Goal: Book appointment/travel/reservation

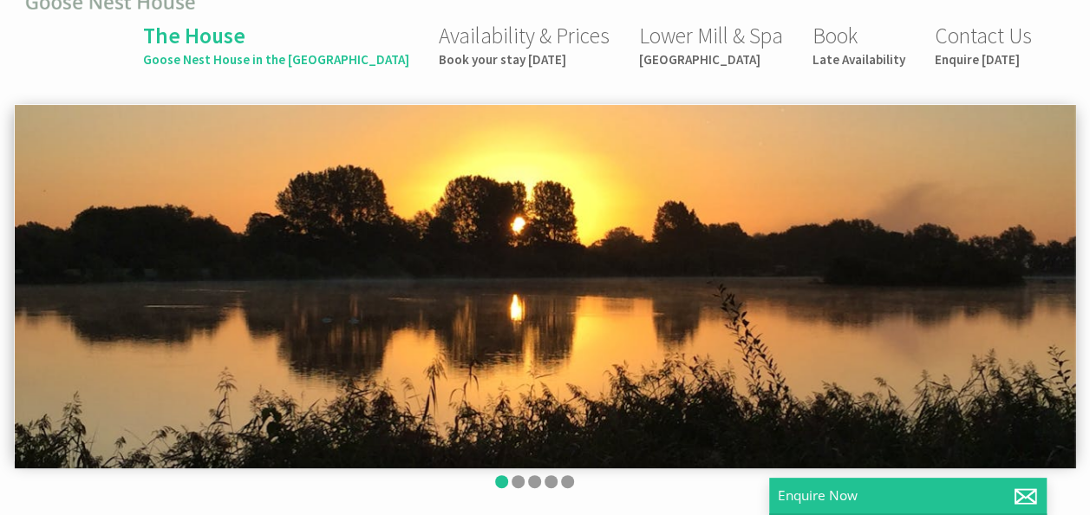
scroll to position [80, 0]
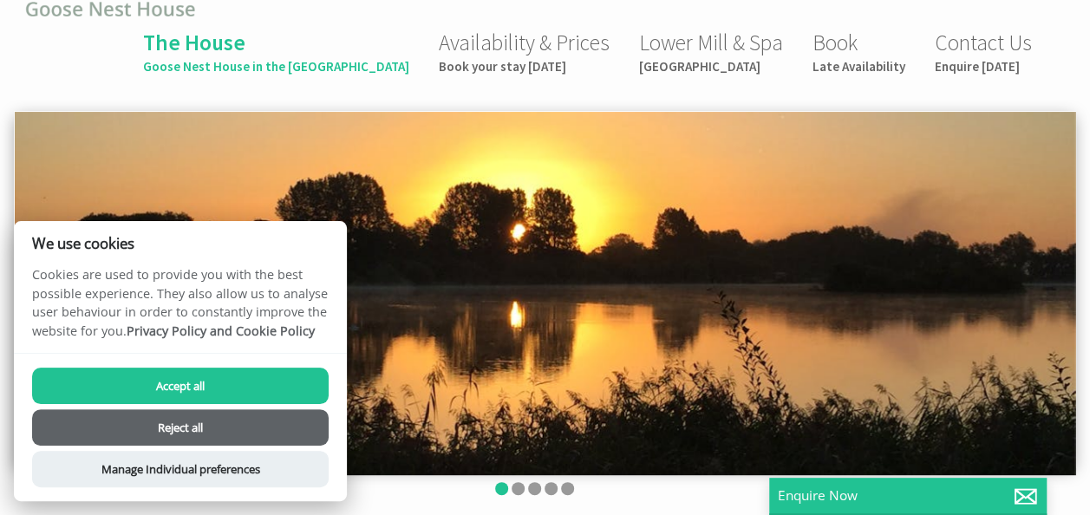
click at [158, 418] on button "Reject all" at bounding box center [180, 427] width 297 height 36
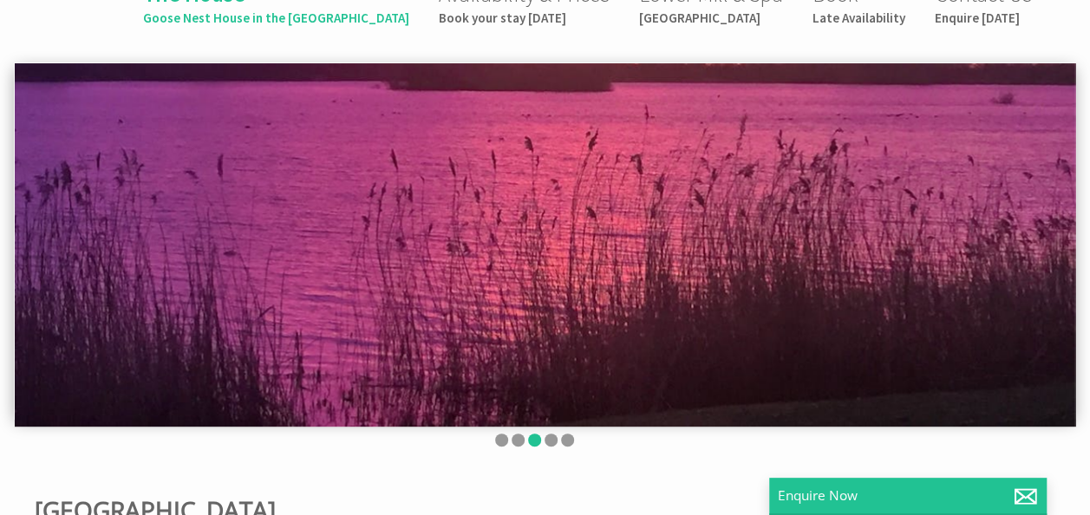
scroll to position [116, 0]
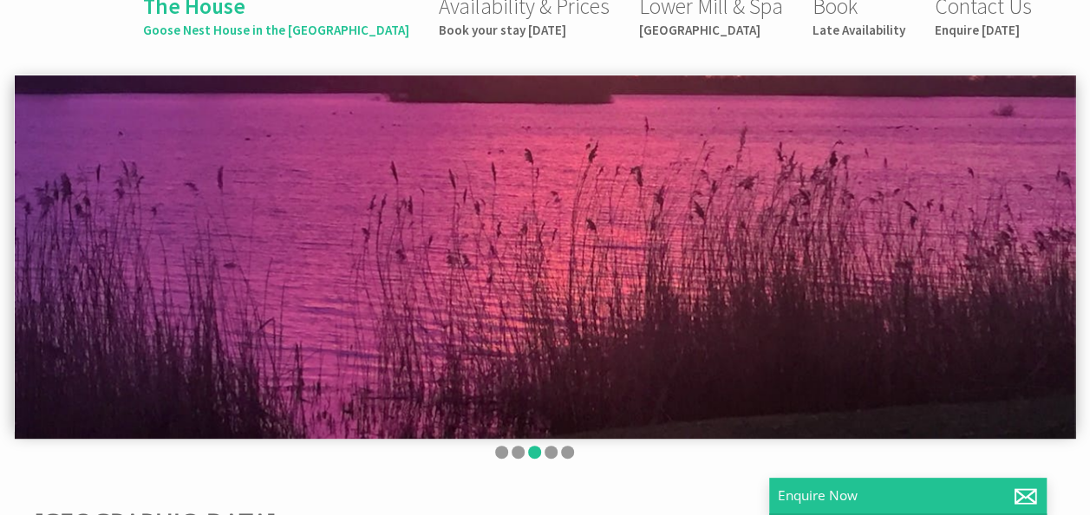
click at [895, 497] on link "Gallery" at bounding box center [902, 518] width 70 height 43
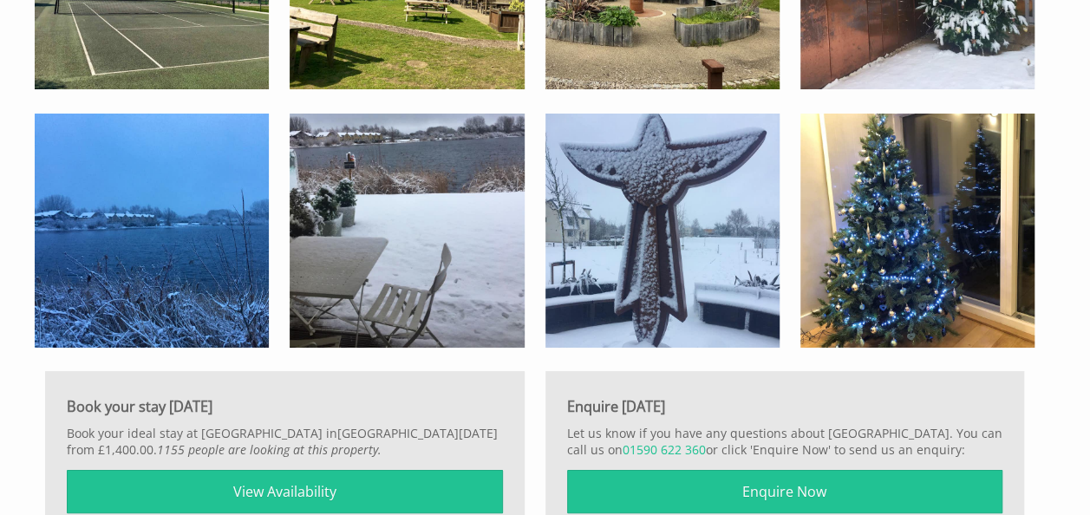
scroll to position [3214, 0]
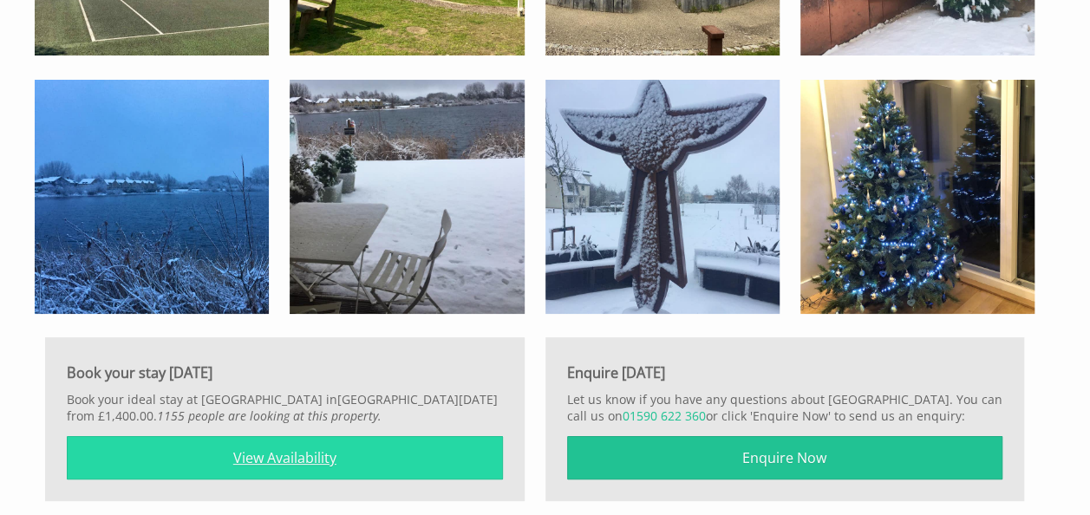
click at [253, 436] on link "View Availability" at bounding box center [285, 457] width 436 height 43
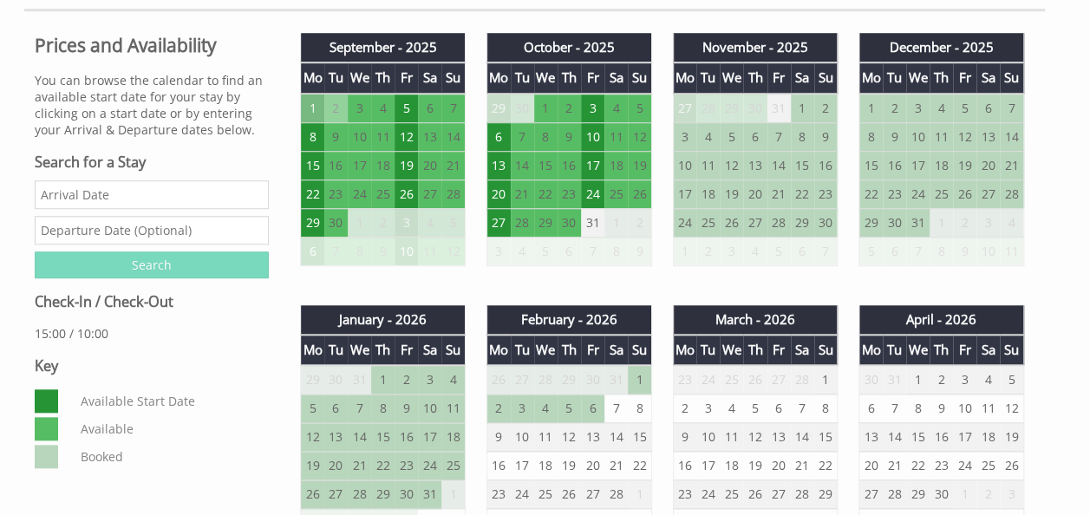
scroll to position [695, 0]
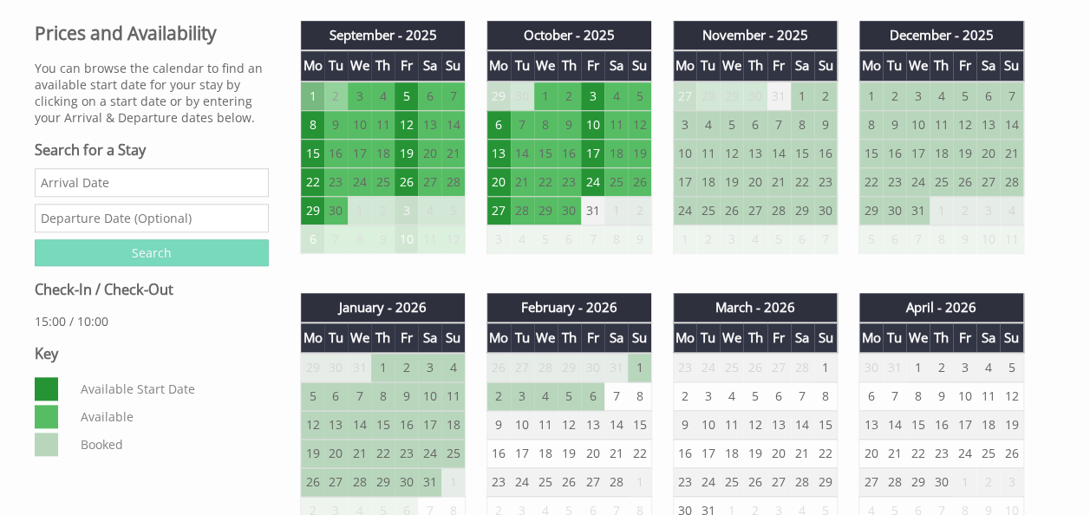
click at [149, 179] on input "Date" at bounding box center [152, 182] width 234 height 29
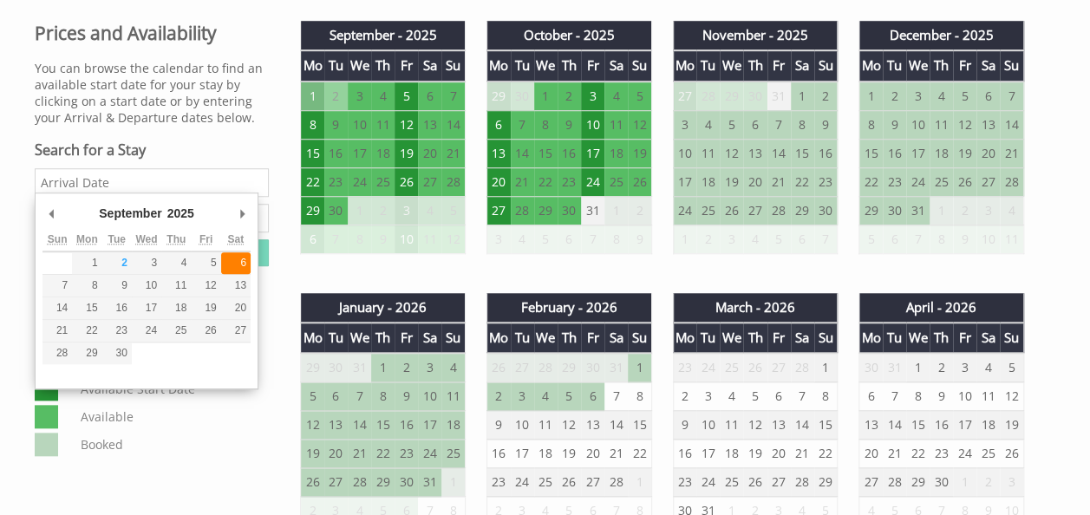
type input "[DATE]"
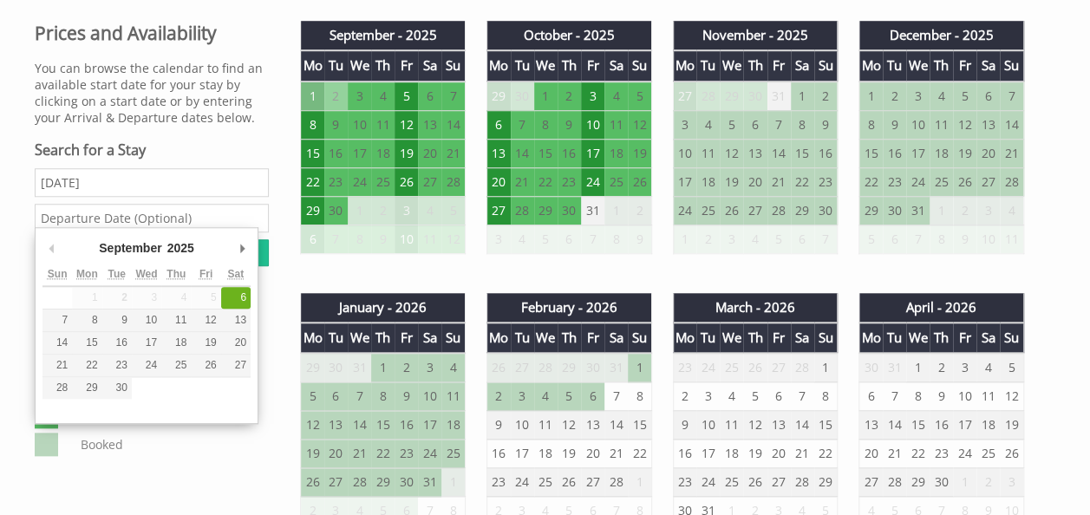
click at [144, 213] on input "text" at bounding box center [152, 218] width 234 height 29
type input "[DATE]"
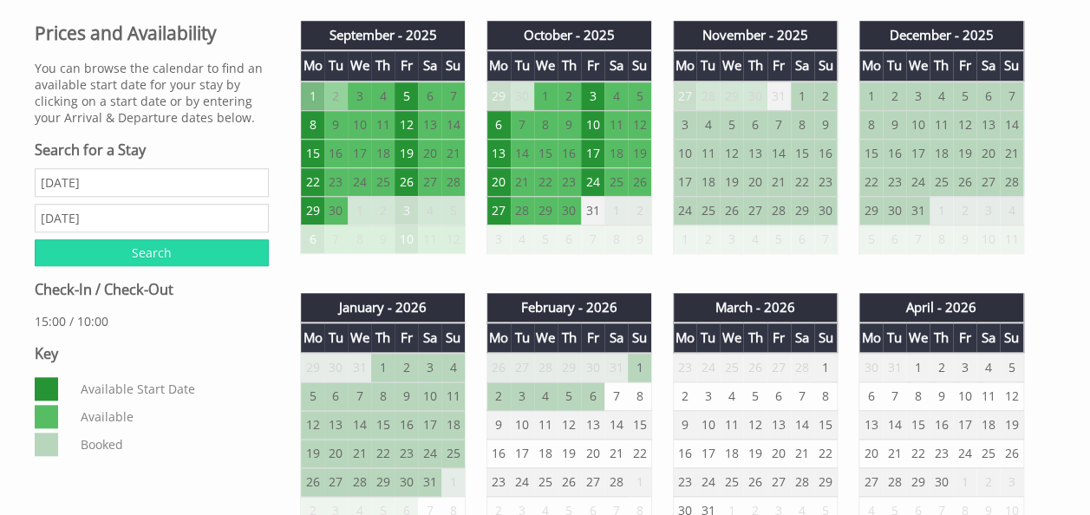
click at [162, 248] on input "Search" at bounding box center [152, 252] width 234 height 27
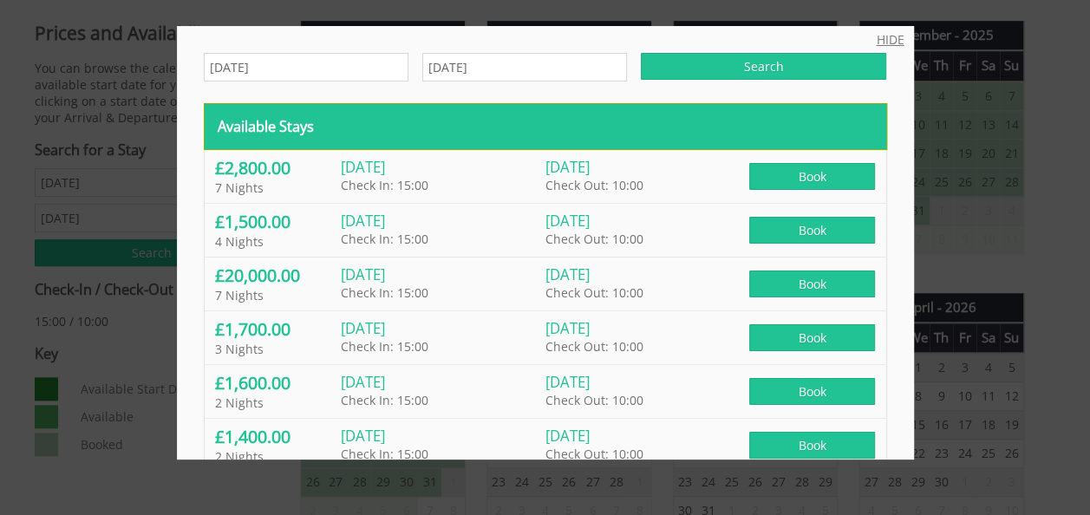
click at [877, 36] on link "HIDE" at bounding box center [891, 39] width 28 height 16
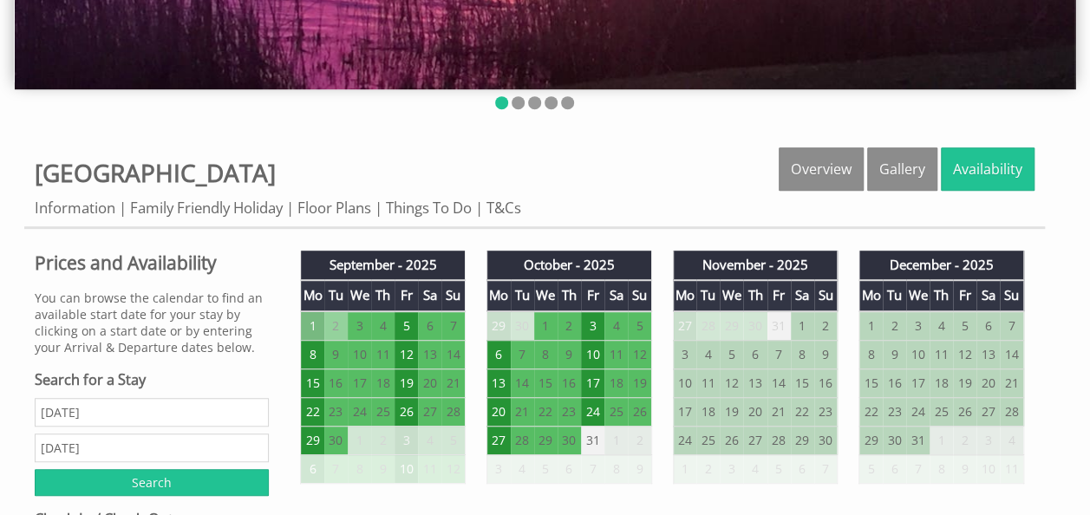
scroll to position [472, 0]
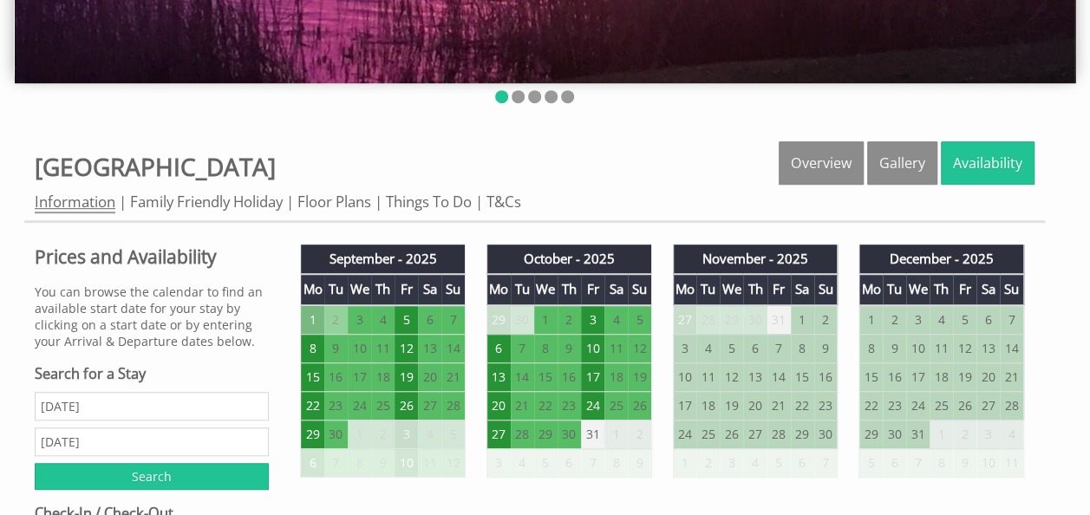
click at [64, 198] on link "Information" at bounding box center [75, 203] width 81 height 22
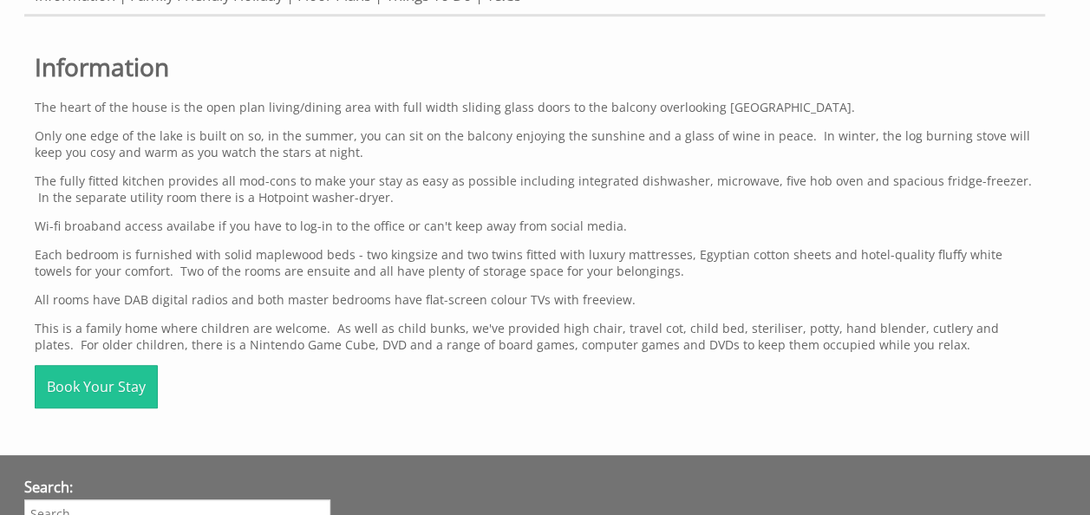
scroll to position [177, 0]
